Goal: Task Accomplishment & Management: Manage account settings

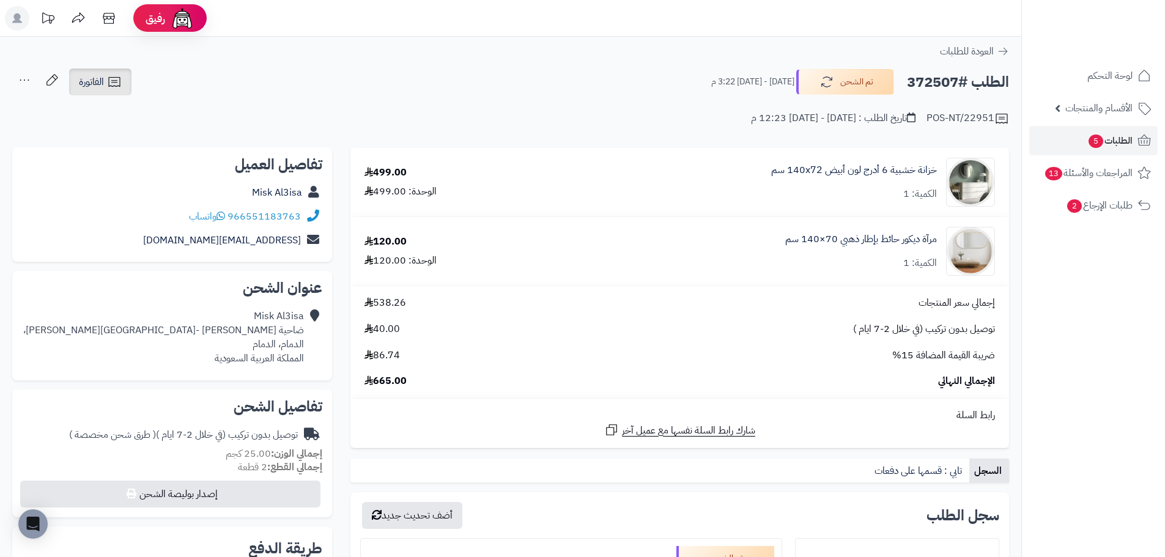
drag, startPoint x: 87, startPoint y: 82, endPoint x: 101, endPoint y: 82, distance: 14.1
click at [87, 82] on span "الفاتورة" at bounding box center [91, 82] width 25 height 15
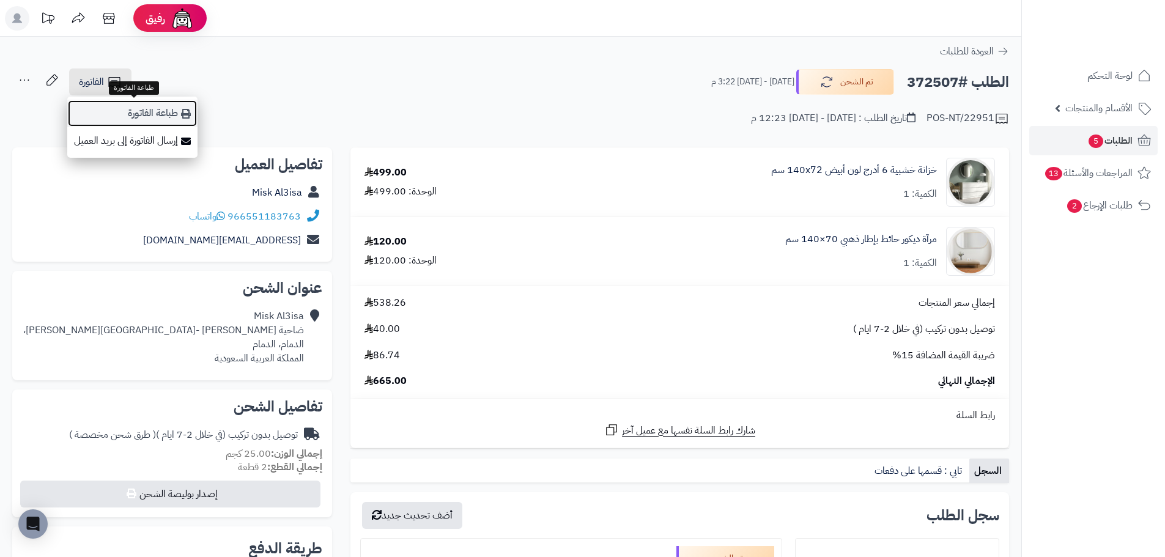
click at [171, 112] on link "طباعة الفاتورة" at bounding box center [132, 114] width 130 height 28
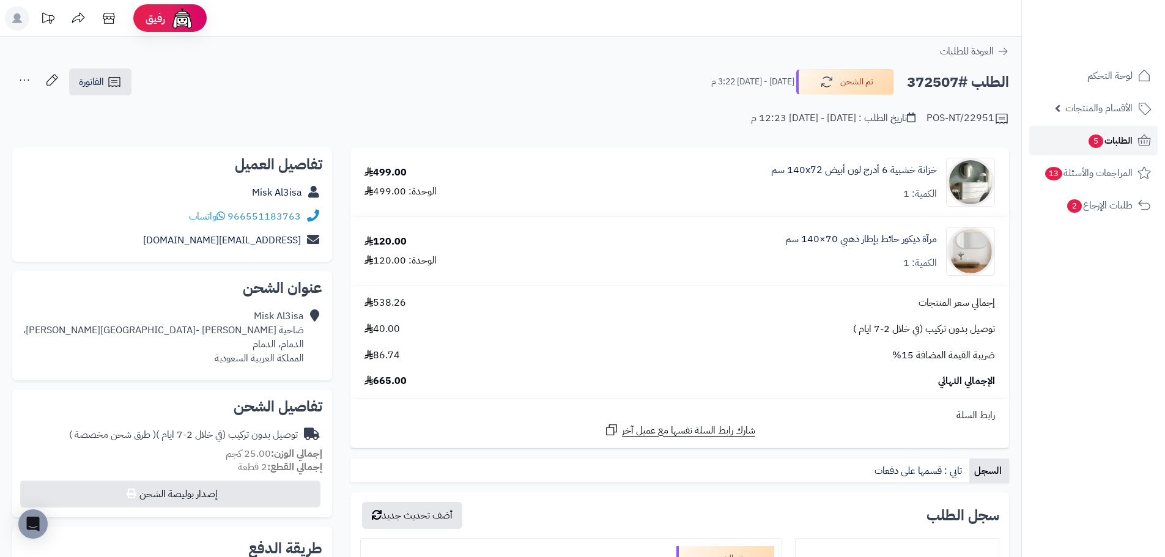
click at [1114, 146] on span "الطلبات 5" at bounding box center [1109, 140] width 45 height 17
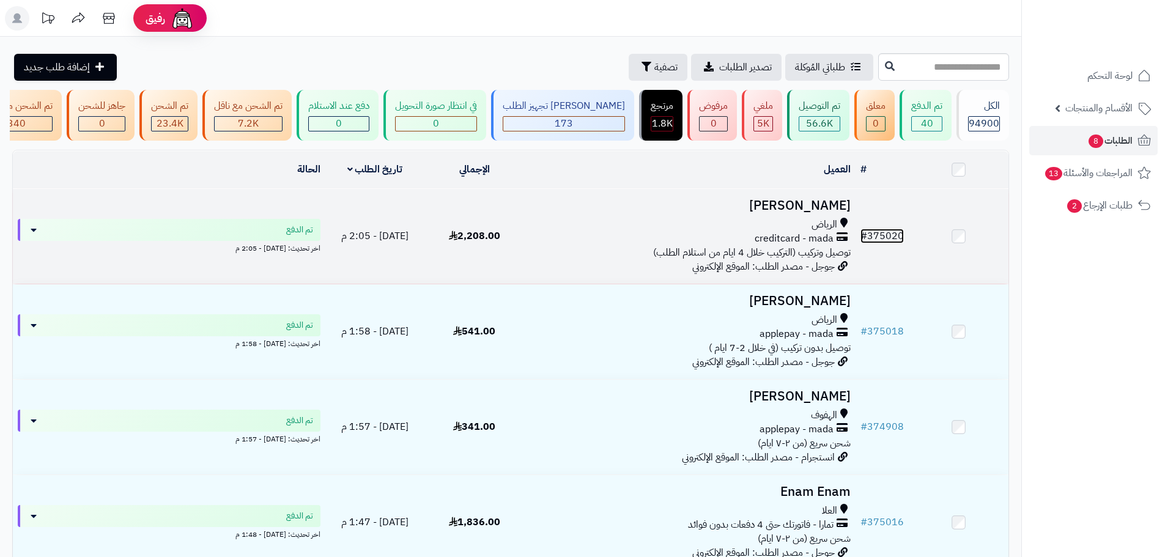
click at [889, 243] on link "# 375020" at bounding box center [881, 236] width 43 height 15
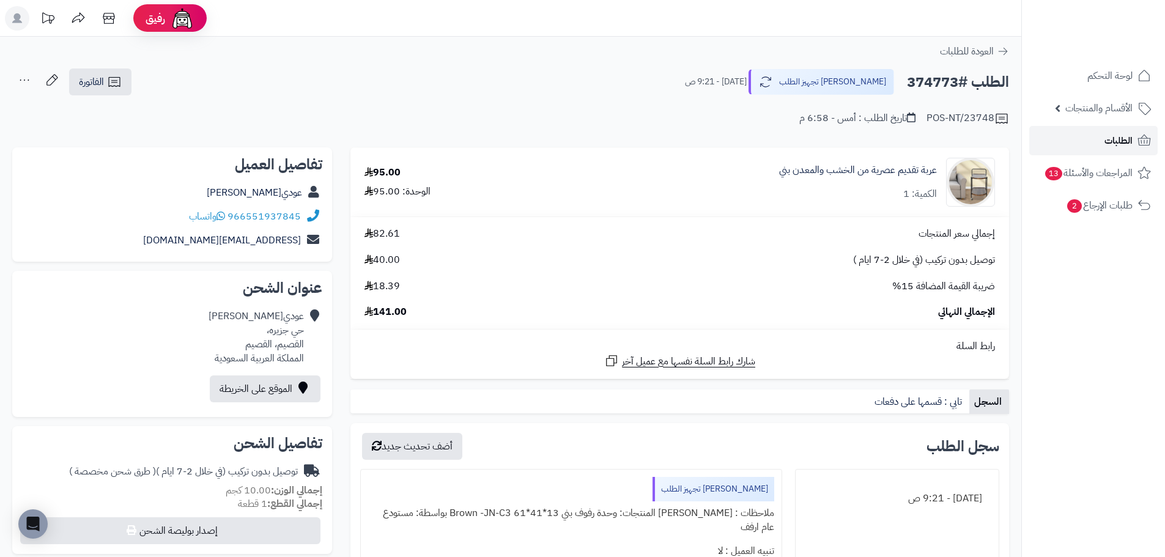
click at [1085, 147] on link "الطلبات" at bounding box center [1093, 140] width 128 height 29
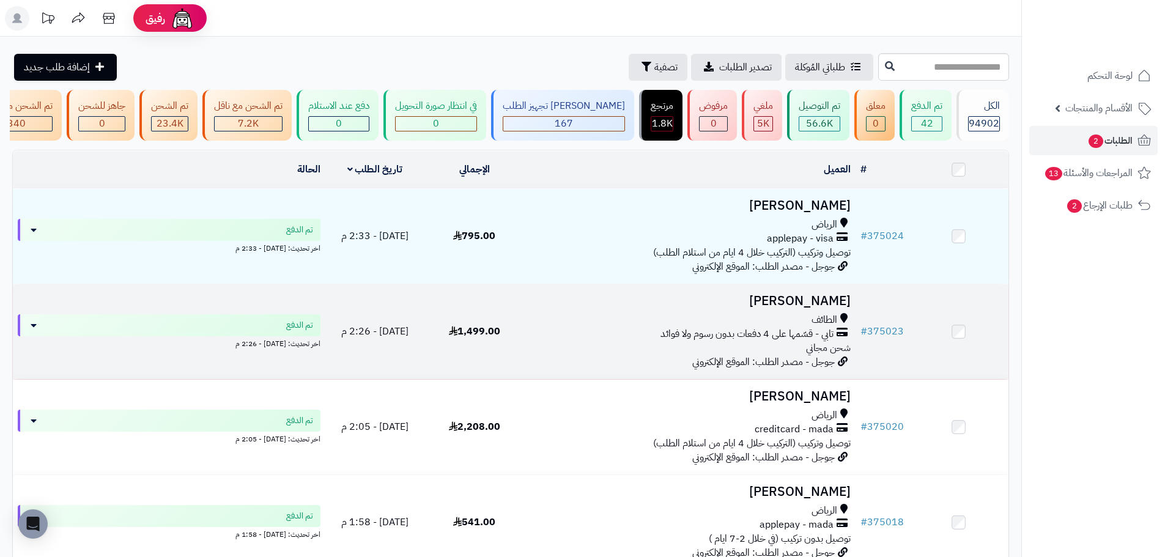
click at [555, 339] on div "تابي - قسّمها على 4 دفعات بدون رسوم ولا فوائد" at bounding box center [690, 334] width 322 height 14
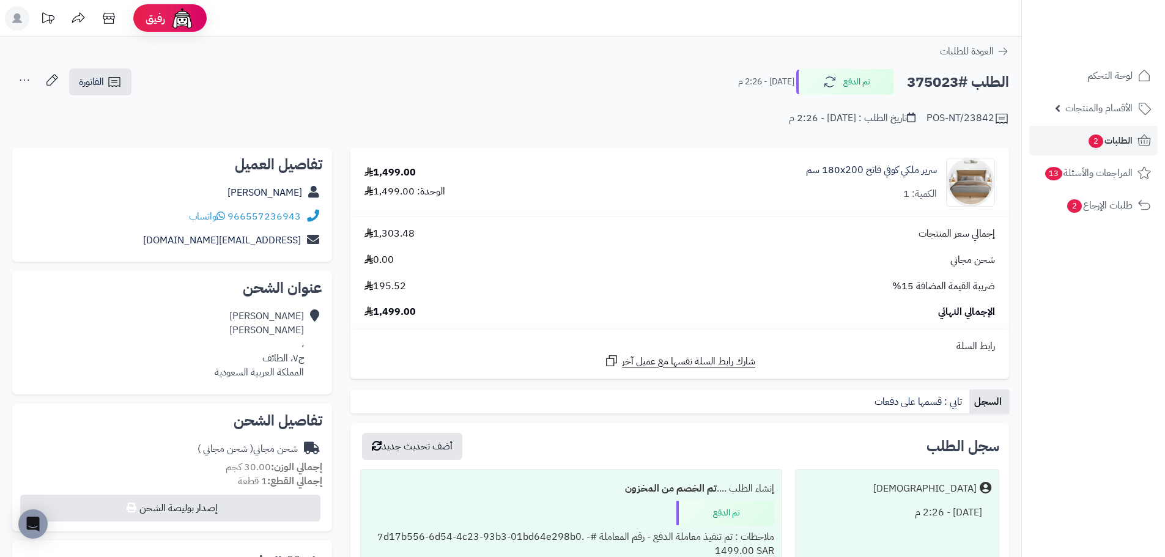
click at [936, 84] on h2 "الطلب #375023" at bounding box center [958, 82] width 102 height 25
copy h2 "375023"
click at [1133, 142] on link "الطلبات 2" at bounding box center [1093, 140] width 128 height 29
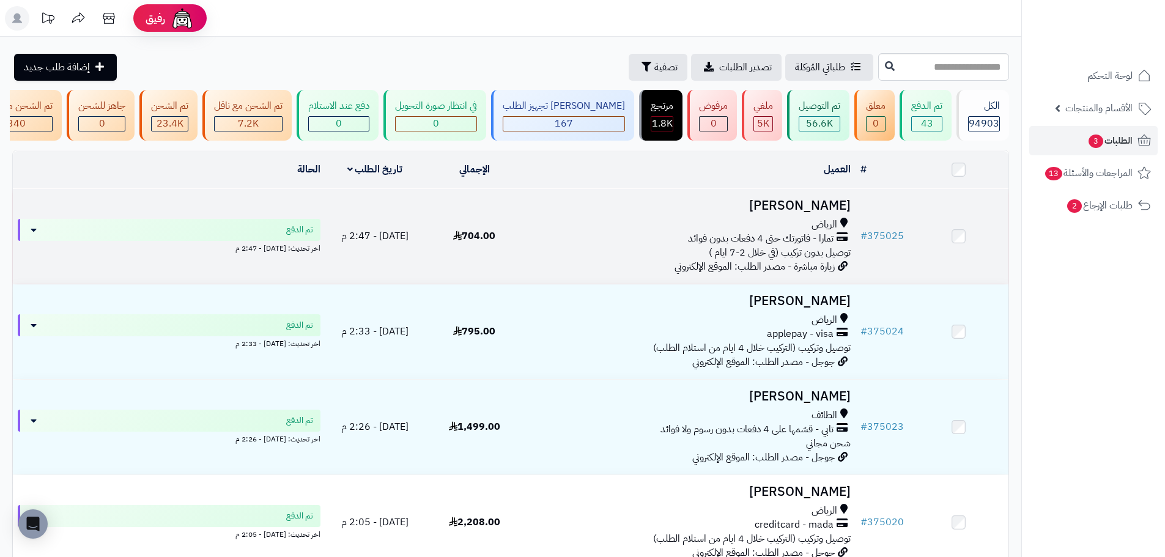
click at [729, 260] on span "توصيل بدون تركيب (في خلال 2-7 ايام )" at bounding box center [780, 252] width 142 height 15
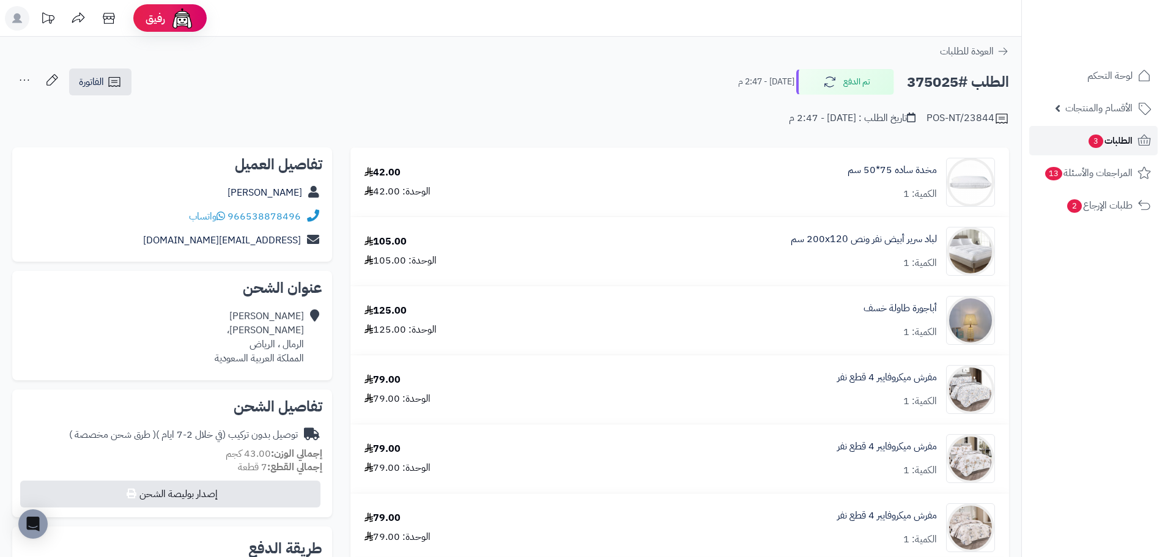
click at [1109, 136] on span "الطلبات 3" at bounding box center [1109, 140] width 45 height 17
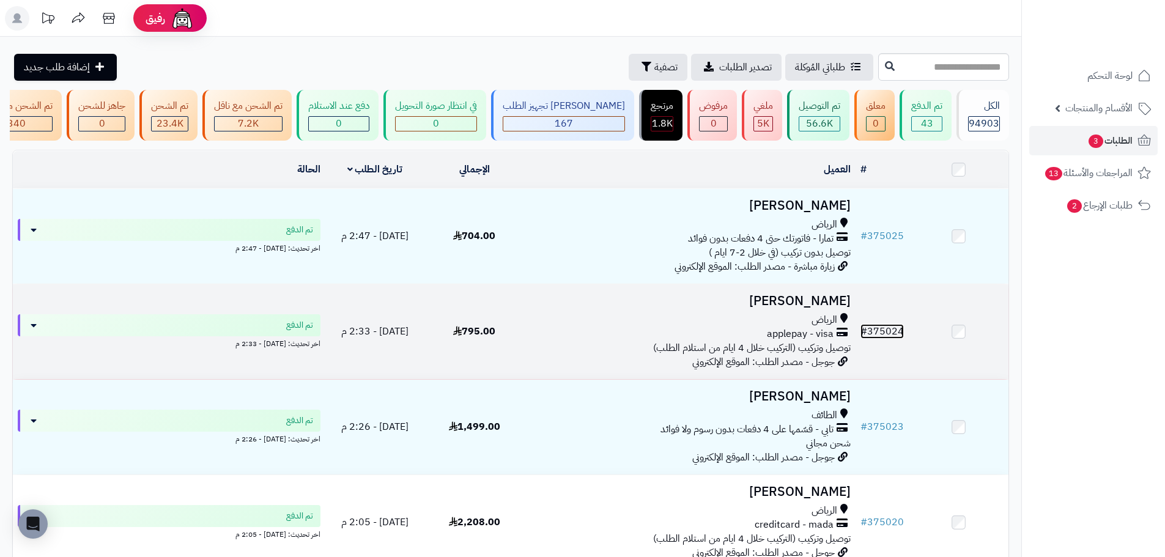
click at [899, 339] on link "# 375024" at bounding box center [881, 331] width 43 height 15
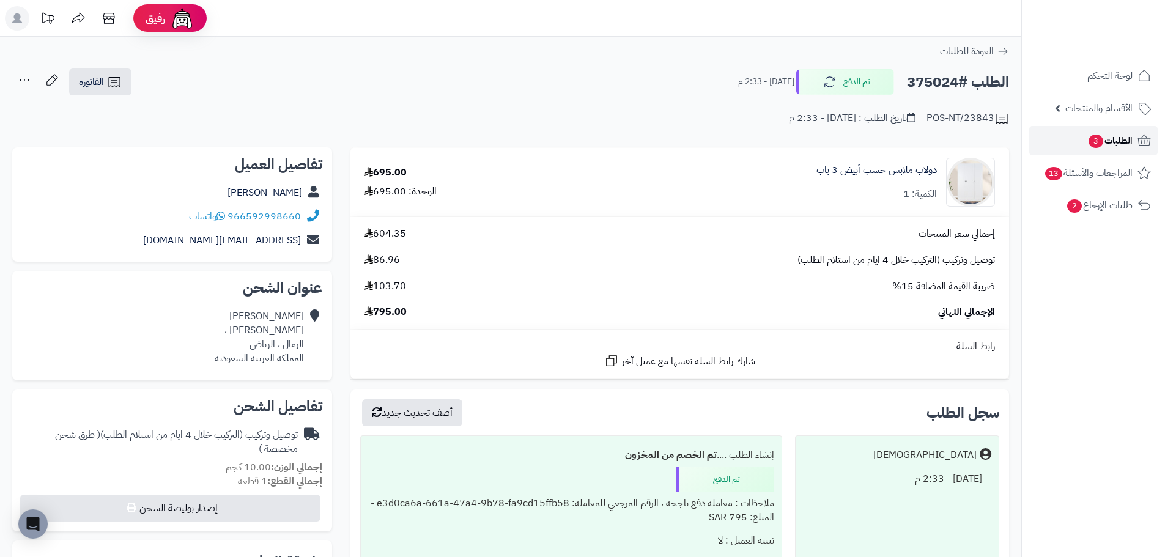
click at [1116, 142] on span "الطلبات 3" at bounding box center [1109, 140] width 45 height 17
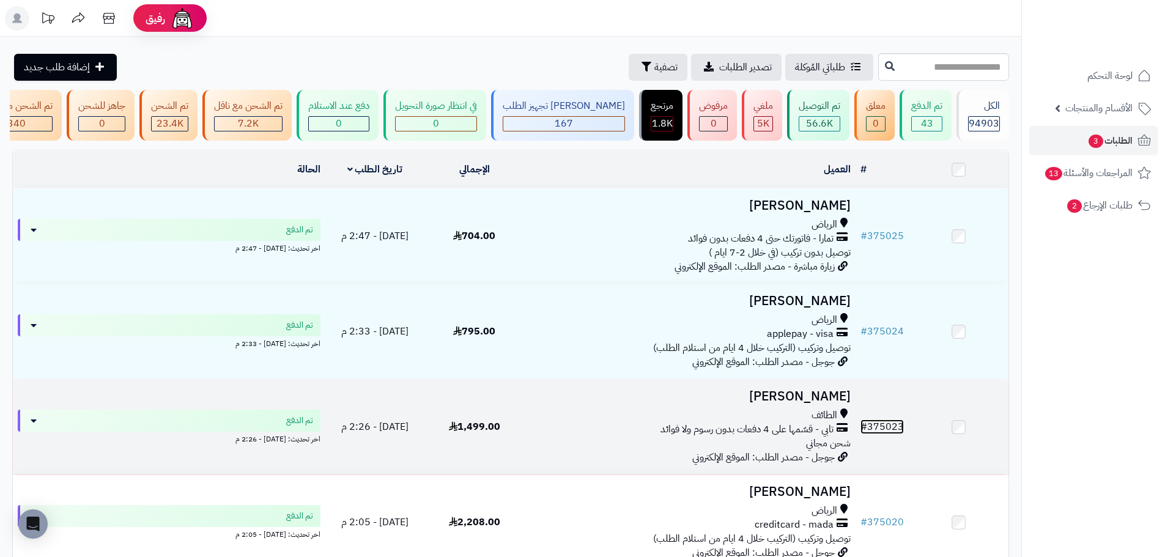
click at [895, 430] on link "# 375023" at bounding box center [881, 426] width 43 height 15
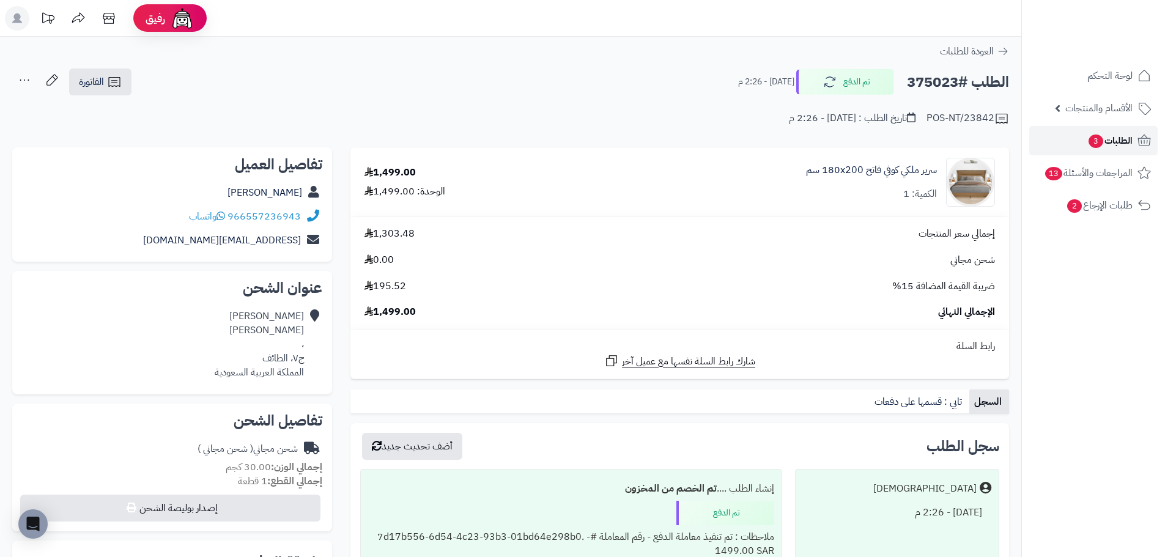
click at [1115, 138] on span "الطلبات 3" at bounding box center [1109, 140] width 45 height 17
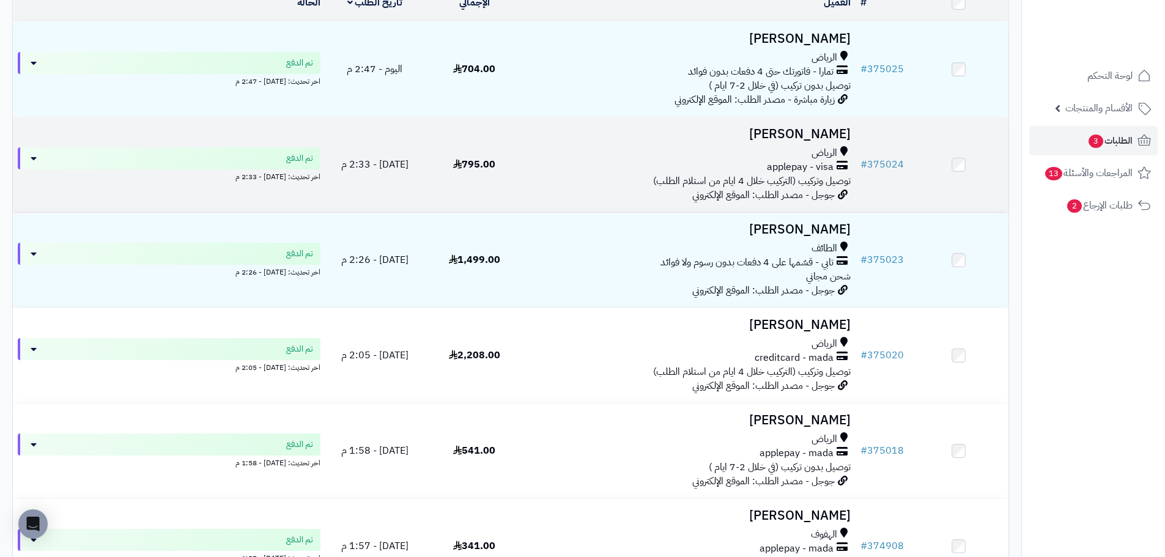
scroll to position [183, 0]
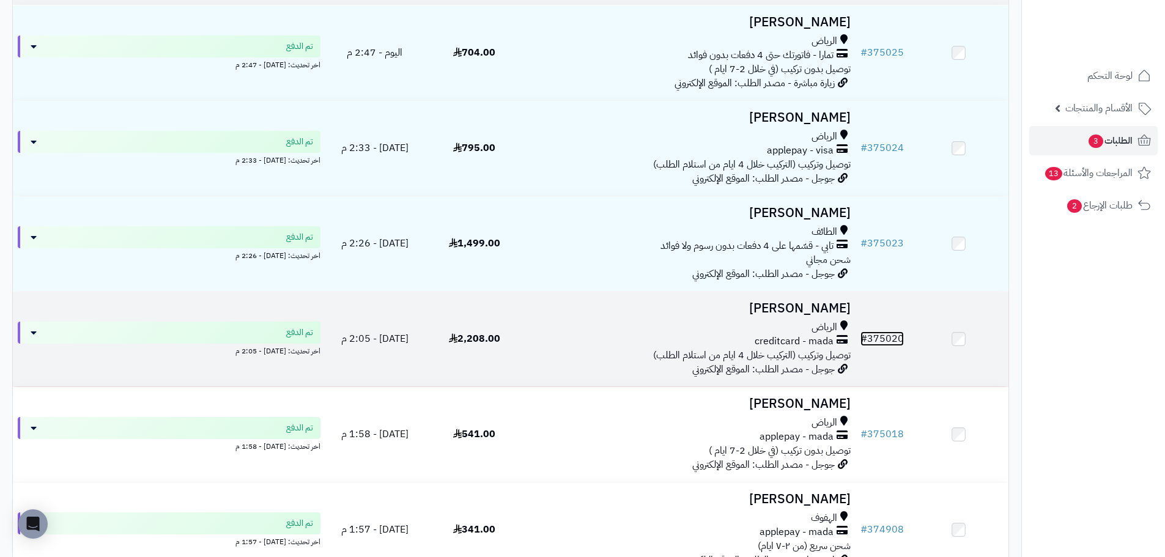
click at [877, 346] on link "# 375020" at bounding box center [881, 338] width 43 height 15
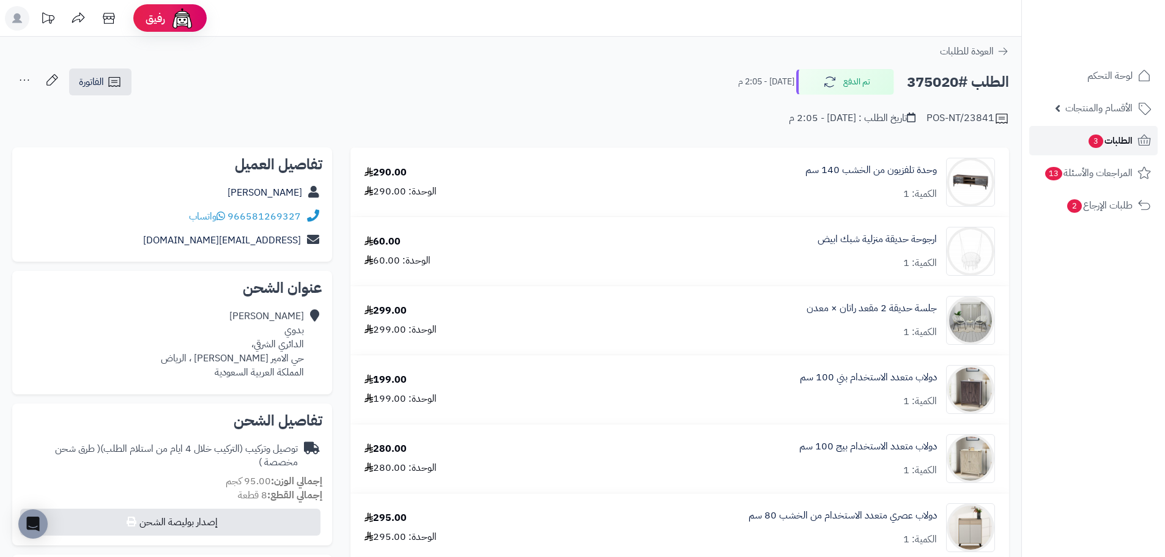
click at [1114, 134] on span "الطلبات 3" at bounding box center [1109, 140] width 45 height 17
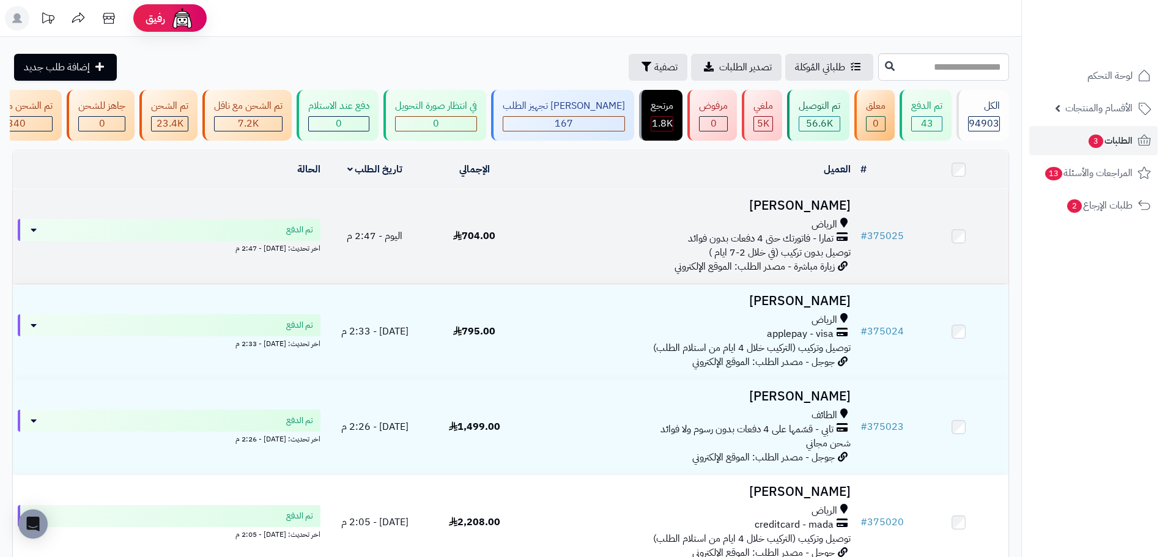
click at [461, 240] on icon at bounding box center [457, 235] width 9 height 10
